Goal: Transaction & Acquisition: Purchase product/service

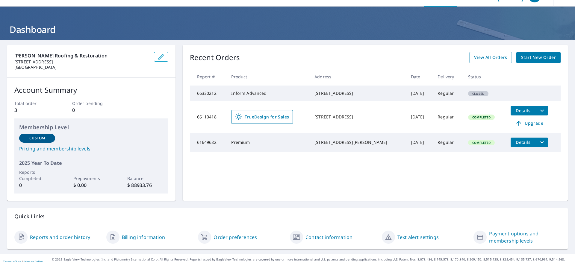
scroll to position [22, 0]
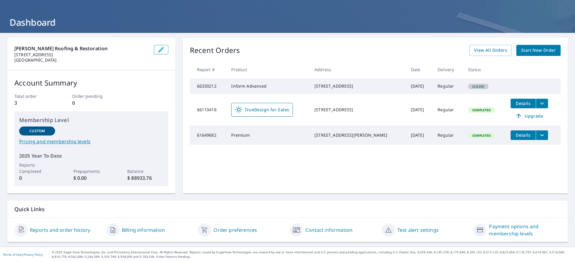
drag, startPoint x: 320, startPoint y: 86, endPoint x: 354, endPoint y: 93, distance: 34.5
click at [354, 89] on div "[STREET_ADDRESS]" at bounding box center [358, 86] width 87 height 6
copy div "[STREET_ADDRESS]"
click at [528, 52] on span "Start New Order" at bounding box center [538, 50] width 35 height 7
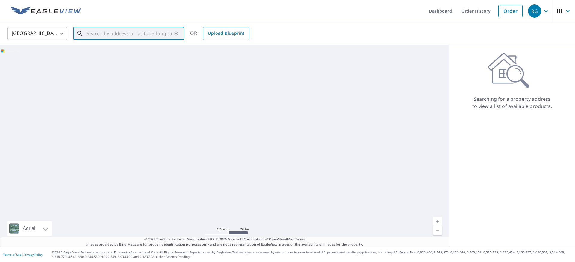
click at [111, 34] on input "text" at bounding box center [129, 33] width 85 height 17
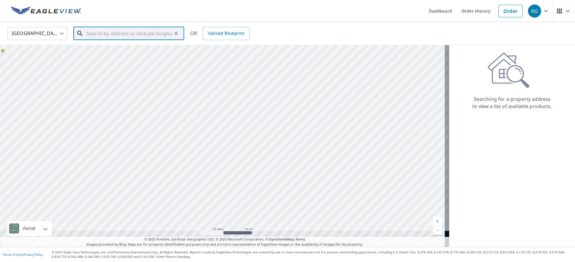
drag, startPoint x: 191, startPoint y: 206, endPoint x: 203, endPoint y: 74, distance: 132.7
click at [203, 74] on div at bounding box center [224, 146] width 449 height 202
click at [268, 133] on div at bounding box center [224, 146] width 449 height 202
drag, startPoint x: 243, startPoint y: 156, endPoint x: 226, endPoint y: 124, distance: 36.5
click at [226, 124] on div at bounding box center [224, 146] width 449 height 202
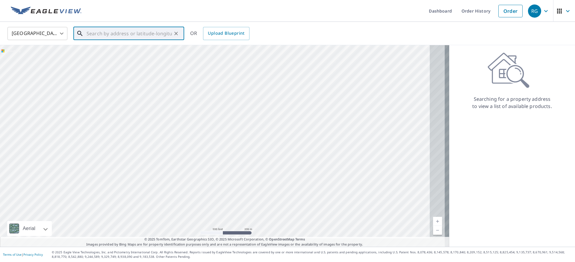
drag, startPoint x: 247, startPoint y: 168, endPoint x: 203, endPoint y: 135, distance: 54.9
click at [203, 135] on div at bounding box center [224, 146] width 449 height 202
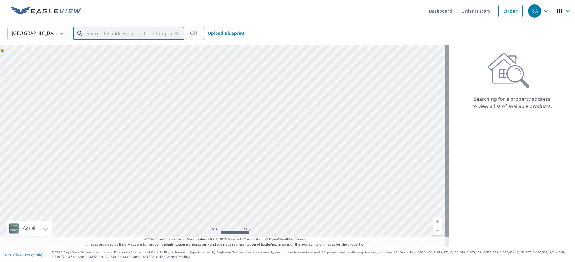
drag, startPoint x: 206, startPoint y: 121, endPoint x: 208, endPoint y: 188, distance: 66.5
click at [208, 188] on div at bounding box center [224, 146] width 449 height 202
drag, startPoint x: 195, startPoint y: 131, endPoint x: 195, endPoint y: 137, distance: 6.3
click at [195, 137] on div at bounding box center [224, 146] width 449 height 202
click at [194, 121] on div at bounding box center [224, 146] width 449 height 202
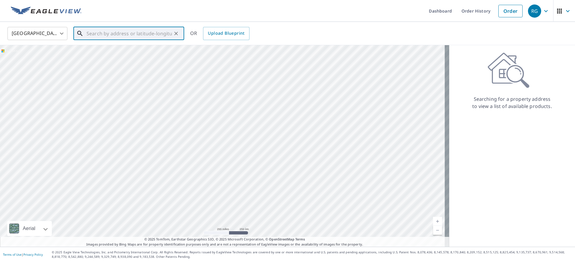
paste input "[STREET_ADDRESS]"
click at [120, 59] on p "[GEOGRAPHIC_DATA]" at bounding box center [132, 58] width 94 height 6
type input "[STREET_ADDRESS]"
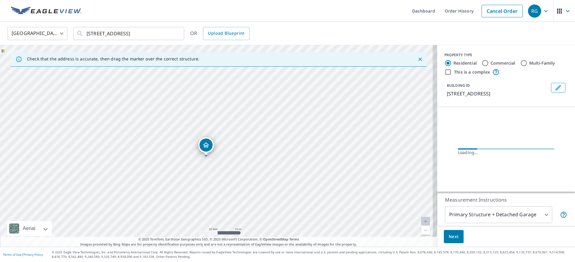
drag, startPoint x: 223, startPoint y: 138, endPoint x: 206, endPoint y: 150, distance: 20.0
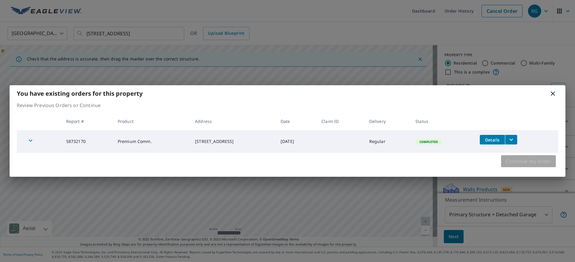
click at [533, 158] on span "Continue my order" at bounding box center [528, 161] width 45 height 8
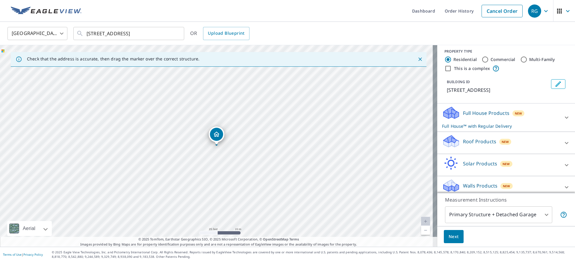
scroll to position [9, 0]
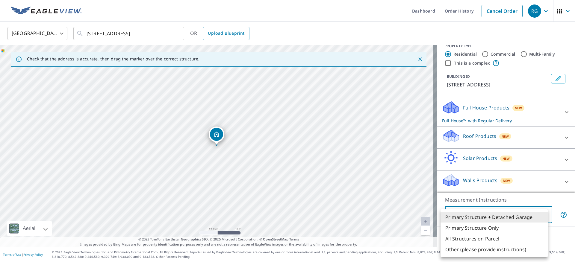
click at [537, 211] on body "RG RG Dashboard Order History Cancel Order RG [GEOGRAPHIC_DATA] [GEOGRAPHIC_DAT…" at bounding box center [287, 131] width 575 height 262
click at [507, 240] on li "All Structures on Parcel" at bounding box center [494, 239] width 107 height 11
type input "3"
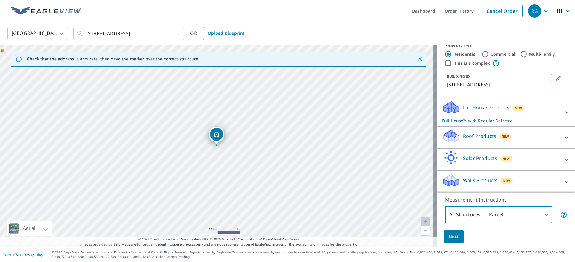
click at [536, 236] on div "Next" at bounding box center [506, 236] width 138 height 21
click at [444, 236] on button "Next" at bounding box center [454, 236] width 20 height 13
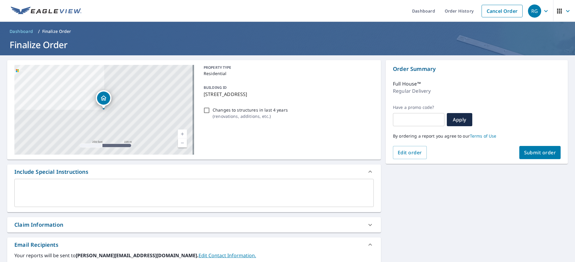
click at [114, 185] on textarea at bounding box center [194, 193] width 351 height 17
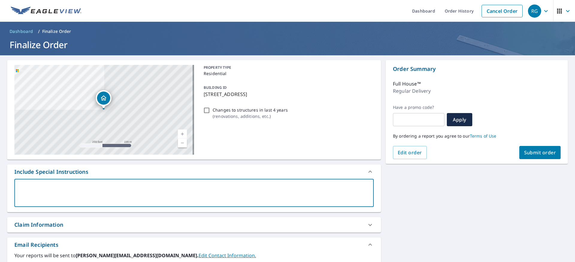
type textarea "N"
type textarea "x"
type textarea "Ne"
type textarea "x"
type textarea "Nee"
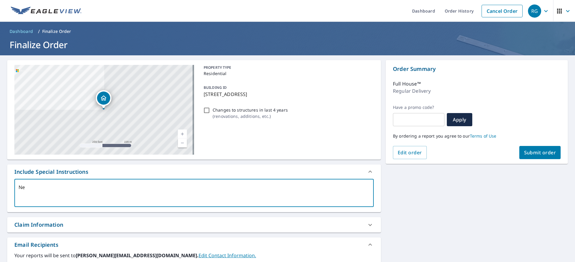
type textarea "x"
type textarea "Need"
type textarea "x"
type textarea "Need"
type textarea "x"
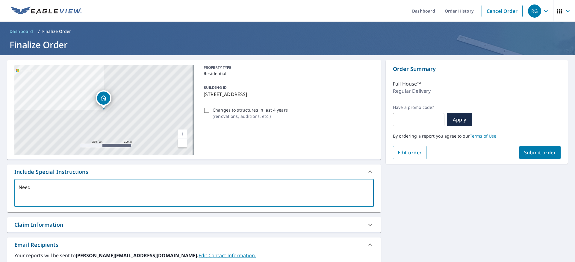
type textarea "Need t"
type textarea "x"
type textarea "Need to"
type textarea "x"
type textarea "Need to"
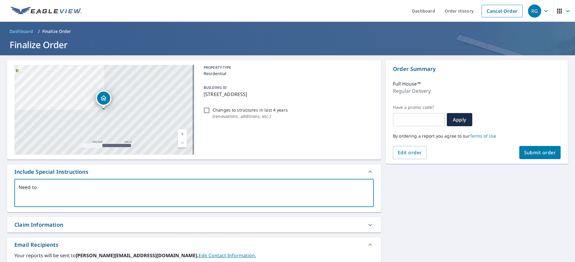
type textarea "x"
type textarea "Need to k"
type textarea "x"
type textarea "Need to kno"
type textarea "x"
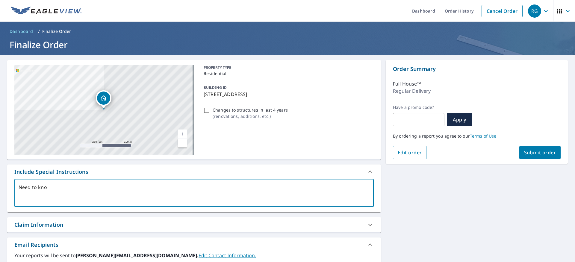
type textarea "Need to know"
type textarea "x"
type textarea "Need to know"
type textarea "x"
type textarea "Need to know i"
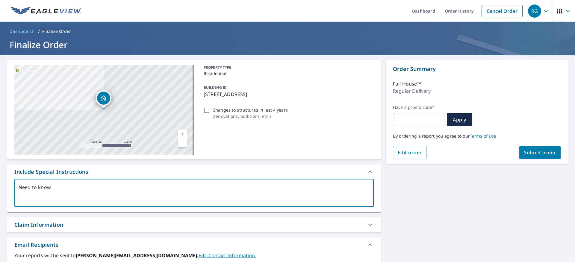
type textarea "x"
type textarea "Need to know if"
type textarea "x"
type textarea "Need to know if"
type textarea "x"
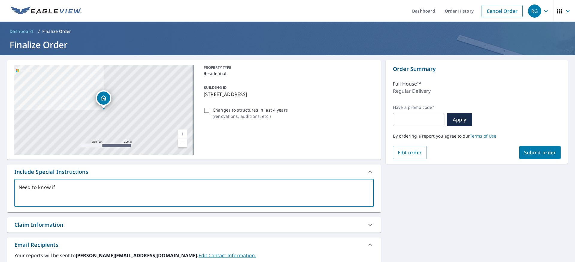
type textarea "Need to know if y"
type textarea "x"
type textarea "Need to know if yo"
type textarea "x"
type textarea "Need to know if you"
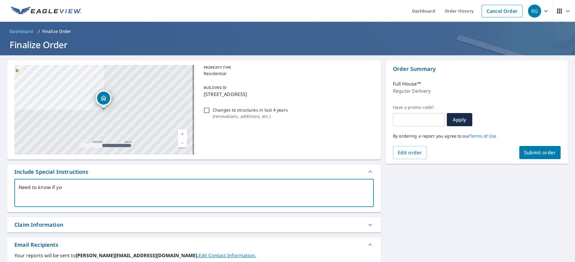
type textarea "x"
type textarea "Need to know if you"
type textarea "x"
type textarea "Need to know if you h"
type textarea "x"
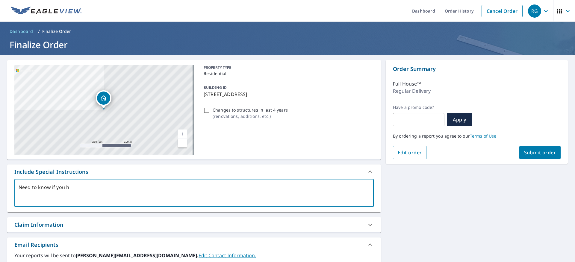
type textarea "Need to know if you ha"
type textarea "x"
type textarea "Need to know if you hav"
type textarea "x"
type textarea "Need to know if you have"
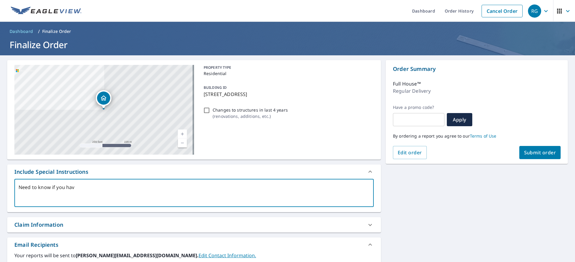
type textarea "x"
type textarea "Need to know if you have"
type textarea "x"
type textarea "Need to know if you have u"
type textarea "x"
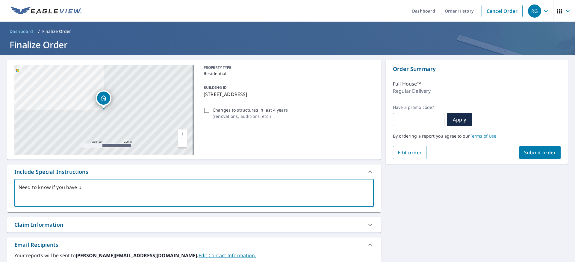
type textarea "Need to know if you have up"
type textarea "x"
type textarea "Need to know if you have upd"
type textarea "x"
type textarea "Need to know if you have upda"
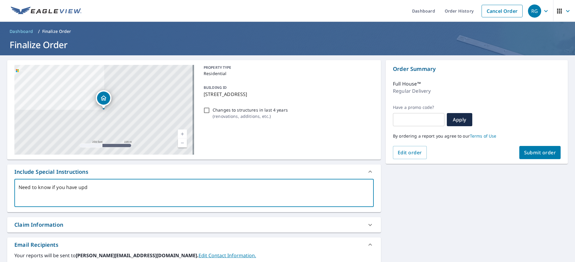
type textarea "x"
type textarea "Need to know if you have updat"
type textarea "x"
type textarea "Need to know if you have update"
type textarea "x"
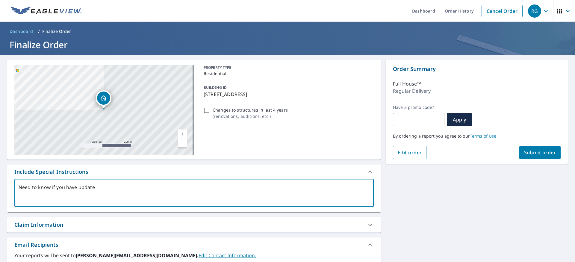
type textarea "Need to know if you have updated"
type textarea "x"
type textarea "Need to know if you have updated"
type textarea "x"
type textarea "Need to know if you have updated m"
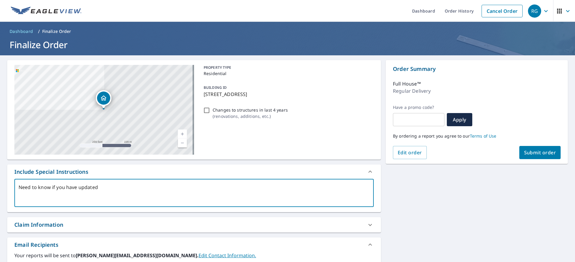
type textarea "x"
type textarea "Need to know if you have updated ma"
type textarea "x"
type textarea "Need to know if you have updated map"
type textarea "x"
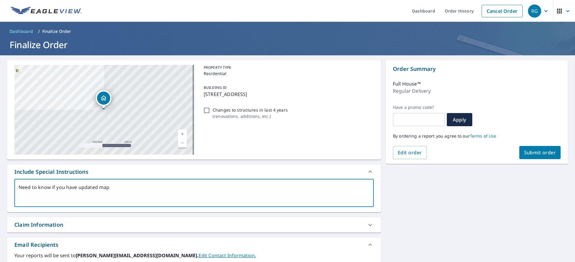
type textarea "Need to know if you have updated maps"
type textarea "x"
type textarea "Need to know if you have updated maps."
type textarea "x"
type textarea "Need to know if you have updated maps."
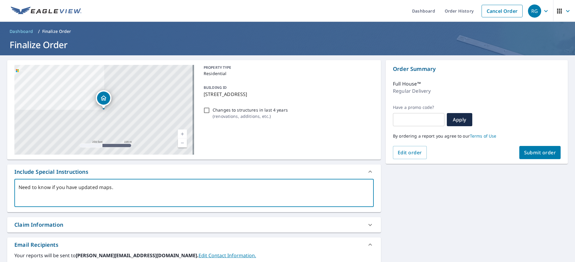
type textarea "x"
type textarea "Need to know if you have updated maps. T"
type textarea "x"
type textarea "Need to know if you have updated maps. Th"
type textarea "x"
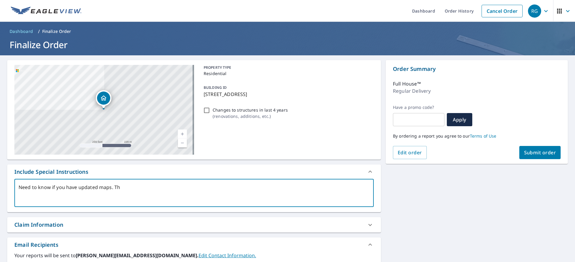
type textarea "Need to know if you have updated maps. Thi"
type textarea "x"
type textarea "Need to know if you have updated maps. This"
type textarea "x"
type textarea "Need to know if you have updated maps. This"
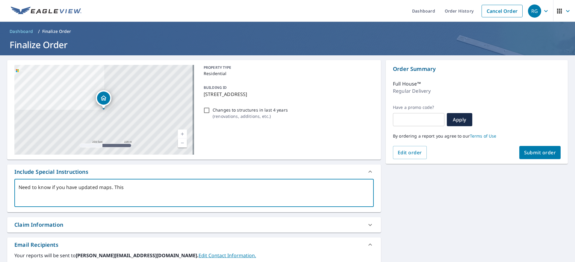
type textarea "x"
type textarea "Need to know if you have updated maps. This i"
type textarea "x"
type textarea "Need to know if you have updated maps. This is"
type textarea "x"
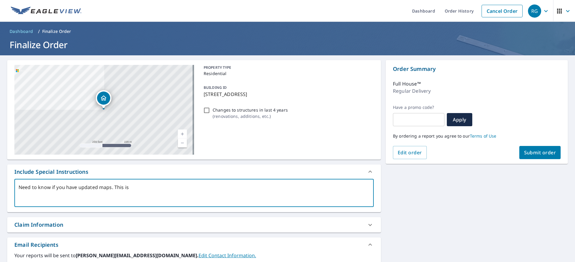
type textarea "Need to know if you have updated maps. This is"
type textarea "x"
type textarea "Need to know if you have updated maps. This is n"
type textarea "x"
type textarea "Need to know if you have updated maps. This is no"
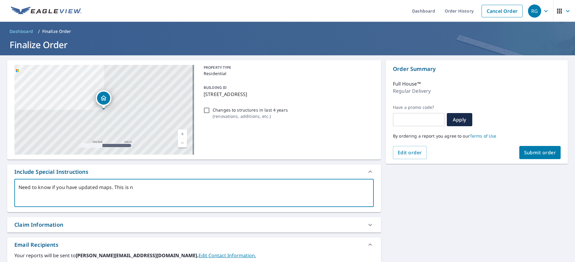
type textarea "x"
type textarea "Need to know if you have updated maps. This is not"
type textarea "x"
type textarea "Need to know if you have updated maps. This is not"
type textarea "x"
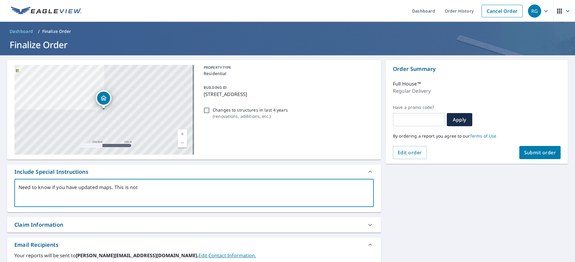
type textarea "Need to know if you have updated maps. This is not a"
type textarea "x"
type textarea "Need to know if you have updated maps. This is not ac"
type textarea "x"
type textarea "Need to know if you have updated maps. This is not acc"
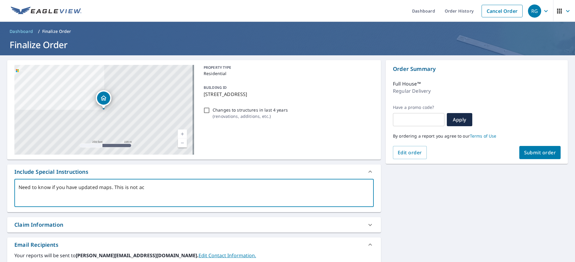
type textarea "x"
type textarea "Need to know if you have updated maps. This is not accu"
type textarea "x"
type textarea "Need to know if you have updated maps. This is not accur"
type textarea "x"
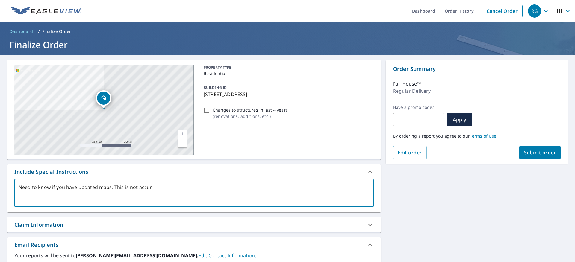
type textarea "Need to know if you have updated maps. This is not accura"
type textarea "x"
type textarea "Need to know if you have updated maps. This is not accurat"
type textarea "x"
type textarea "Need to know if you have updated maps. This is not accurate"
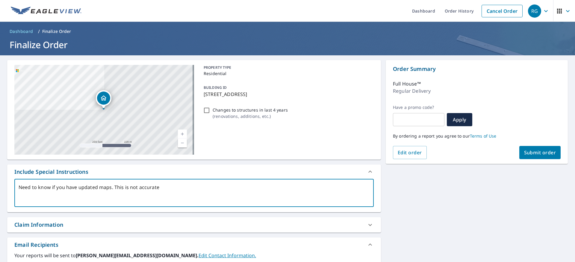
type textarea "x"
type textarea "Need to know if you have updated maps. This is not accurate"
type textarea "x"
type textarea "Need to know if you have updated maps. This is not accurate a"
type textarea "x"
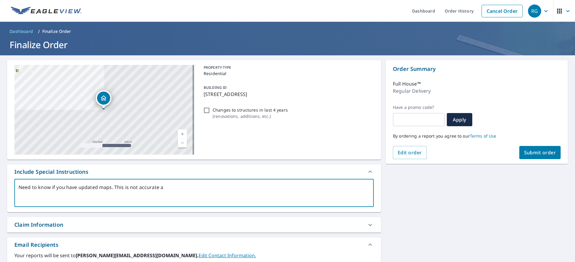
type textarea "Need to know if you have updated maps. This is not accurate an"
type textarea "x"
type textarea "Need to know if you have updated maps. This is not accurate and"
type textarea "x"
type textarea "Need to know if you have updated maps. This is not accurate and"
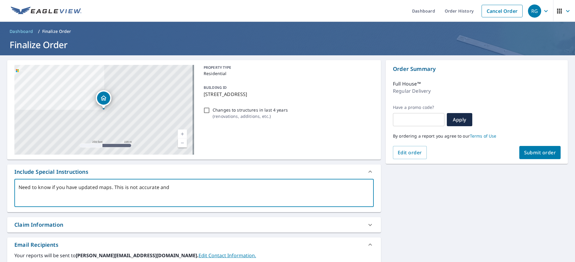
type textarea "x"
type textarea "Need to know if you have updated maps. This is not accurate and t"
type textarea "x"
type textarea "Need to know if you have updated maps. This is not accurate and te"
type textarea "x"
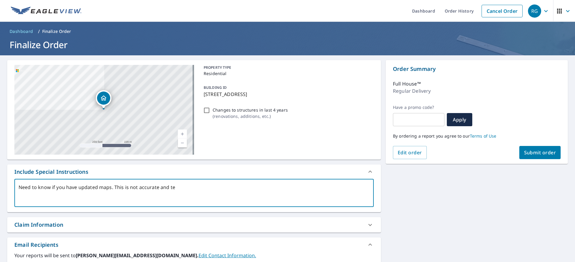
type textarea "Need to know if you have updated maps. This is not accurate and teh"
type textarea "x"
type textarea "Need to know if you have updated maps. This is not accurate and te"
type textarea "x"
type textarea "Need to know if you have updated maps. This is not accurate and t"
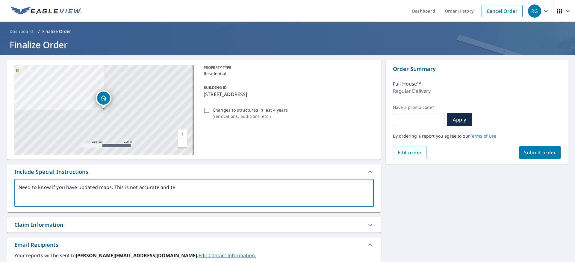
type textarea "x"
type textarea "Need to know if you have updated maps. This is not accurate and th"
type textarea "x"
type textarea "Need to know if you have updated maps. This is not accurate and the"
type textarea "x"
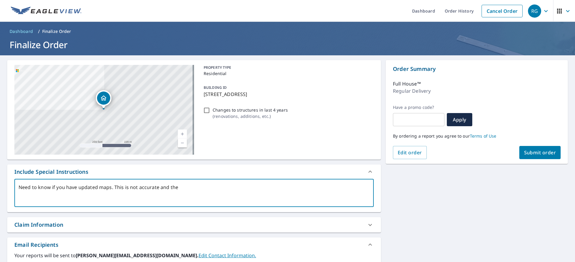
type textarea "Need to know if you have updated maps. This is not accurate and the"
type textarea "x"
type textarea "Need to know if you have updated maps. This is not accurate and the b"
type textarea "x"
type textarea "Need to know if you have updated maps. This is not accurate and the bu"
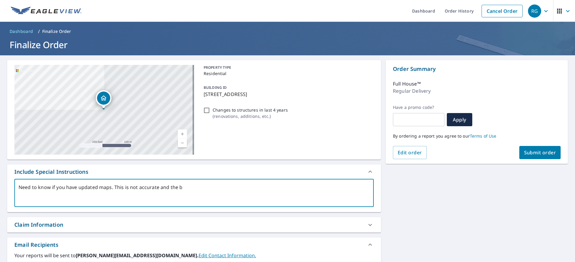
type textarea "x"
type textarea "Need to know if you have updated maps. This is not accurate and the [PERSON_NAM…"
type textarea "x"
type textarea "Need to know if you have updated maps. This is not accurate and the buil"
type textarea "x"
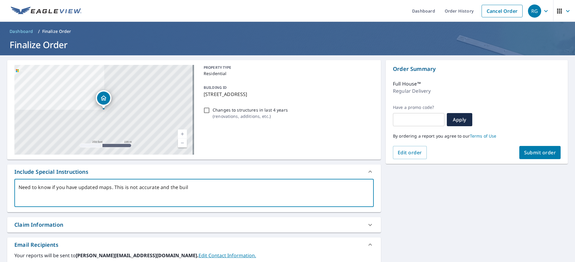
type textarea "Need to know if you have updated maps. This is not accurate and the build"
type textarea "x"
type textarea "Need to know if you have updated maps. This is not accurate and the buildi"
type textarea "x"
type textarea "Need to know if you have updated maps. This is not accurate and the buildin"
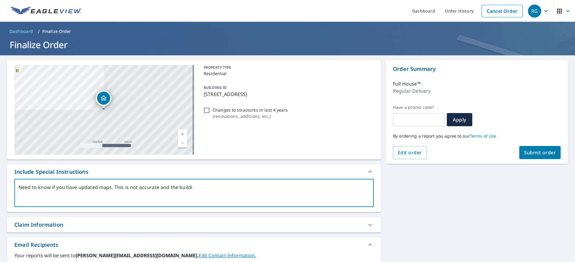
type textarea "x"
type textarea "Need to know if you have updated maps. This is not accurate and the building"
type textarea "x"
type textarea "Need to know if you have updated maps. This is not accurate and the building"
type textarea "x"
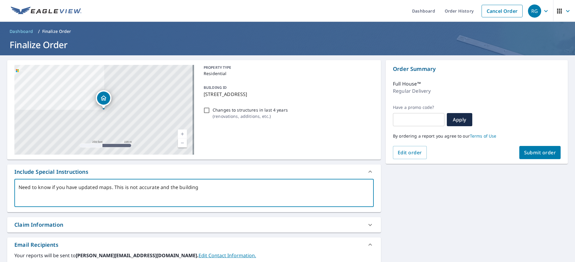
type textarea "Need to know if you have updated maps. This is not accurate and the building i"
type textarea "x"
type textarea "Need to know if you have updated maps. This is not accurate and the building is"
type textarea "x"
type textarea "Need to know if you have updated maps. This is not accurate and the building is"
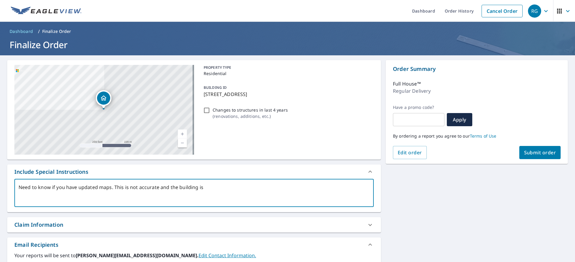
type textarea "x"
type textarea "Need to know if you have updated maps. This is not accurate and the building is…"
type textarea "x"
type textarea "Need to know if you have updated maps. This is not accurate and the building is…"
type textarea "x"
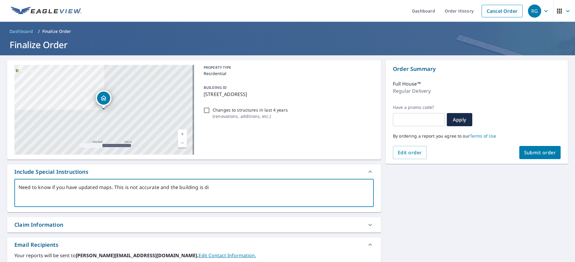
type textarea "Need to know if you have updated maps. This is not accurate and the building is…"
type textarea "x"
type textarea "Need to know if you have updated maps. This is not accurate and the building is…"
type textarea "x"
type textarea "Need to know if you have updated maps. This is not accurate and the building is…"
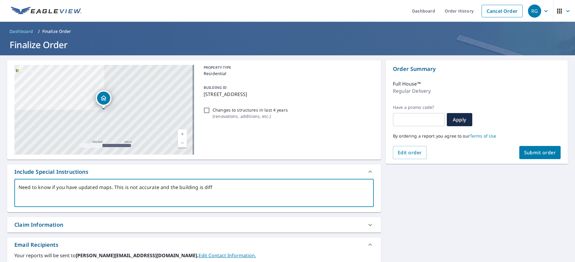
type textarea "x"
type textarea "Need to know if you have updated maps. This is not accurate and the building is…"
type textarea "x"
type textarea "Need to know if you have updated maps. This is not accurate and the building is…"
type textarea "x"
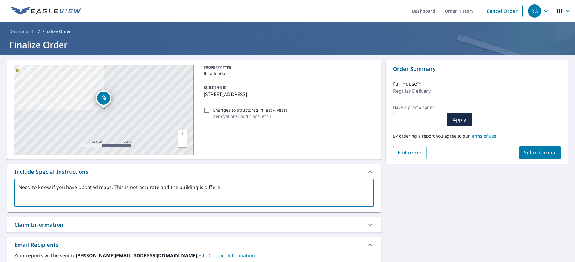
type textarea "Need to know if you have updated maps. This is not accurate and the building is…"
type textarea "x"
type textarea "Need to know if you have updated maps. This is not accurate and the building is…"
type textarea "x"
type textarea "Need to know if you have updated maps. This is not accurate and the building is…"
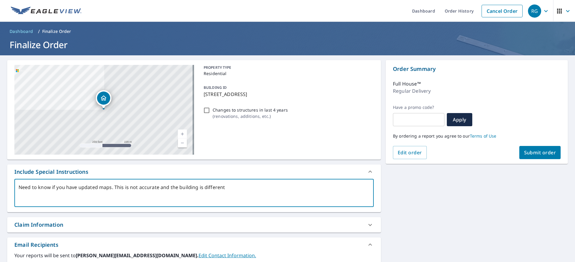
type textarea "x"
type textarea "Need to know if you have updated maps. This is not accurate and the building is…"
type textarea "x"
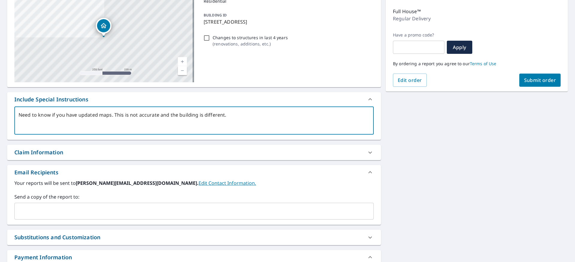
scroll to position [102, 0]
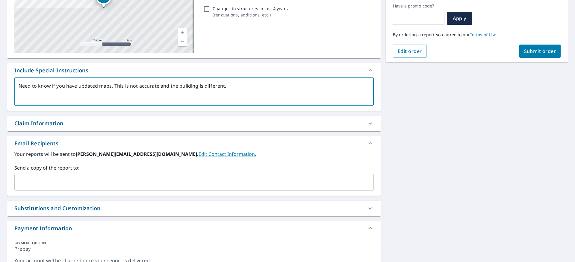
type textarea "Need to know if you have updated maps. This is not accurate and the building is…"
click at [250, 88] on textarea "Need to know if you have updated maps. This is not accurate and the building is…" at bounding box center [194, 91] width 351 height 17
click at [547, 54] on span "Submit order" at bounding box center [540, 51] width 32 height 7
type textarea "x"
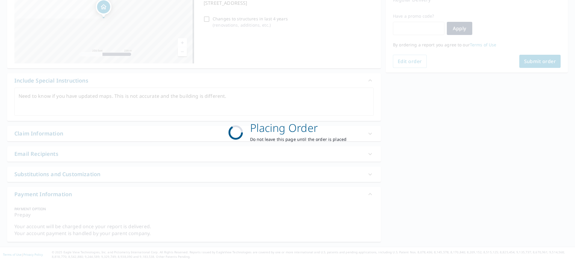
scroll to position [91, 0]
